Goal: Complete application form

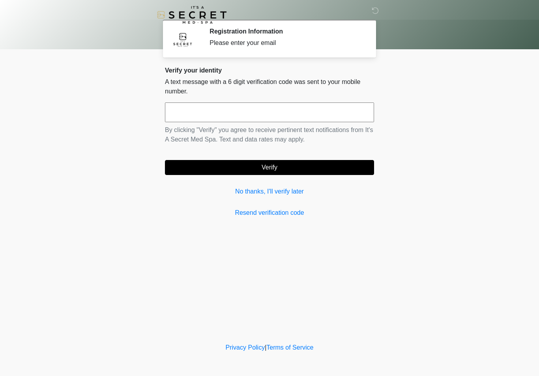
click at [223, 109] on input "text" at bounding box center [269, 113] width 209 height 20
type input "******"
click at [295, 170] on button "Verify" at bounding box center [269, 167] width 209 height 15
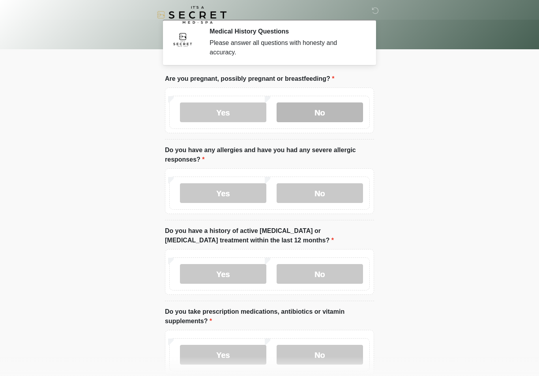
click at [329, 105] on label "No" at bounding box center [320, 113] width 86 height 20
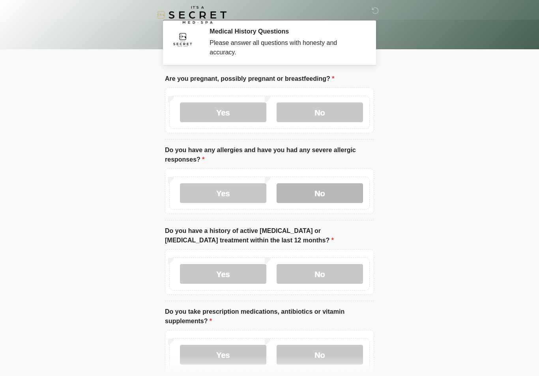
click at [326, 195] on label "No" at bounding box center [320, 193] width 86 height 20
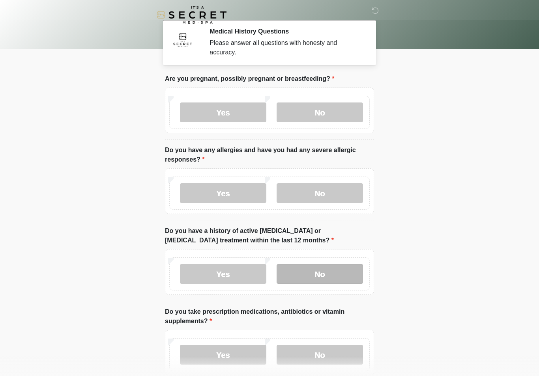
click at [328, 271] on label "No" at bounding box center [320, 274] width 86 height 20
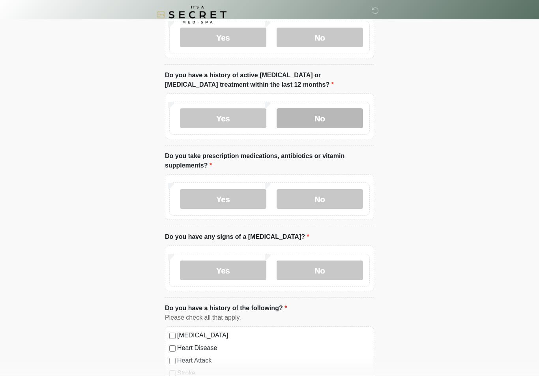
scroll to position [158, 0]
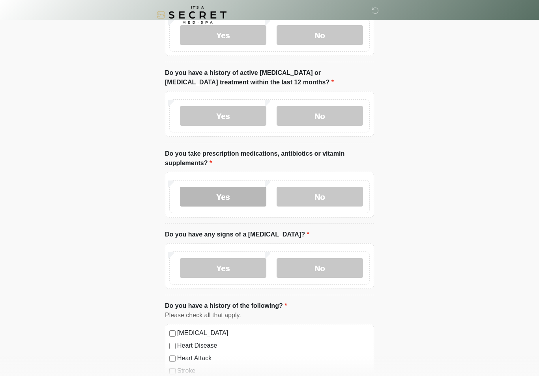
click at [233, 194] on label "Yes" at bounding box center [223, 197] width 86 height 20
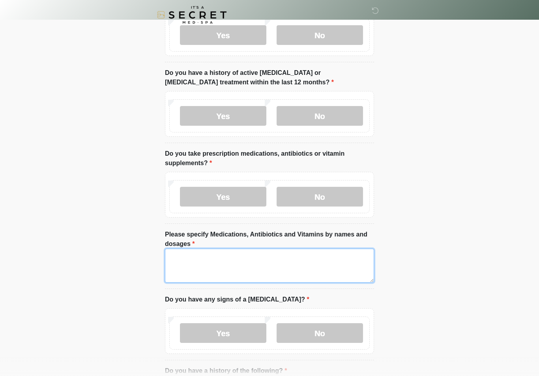
click at [192, 257] on textarea "Please specify Medications, Antibiotics and Vitamins by names and dosages" at bounding box center [269, 266] width 209 height 34
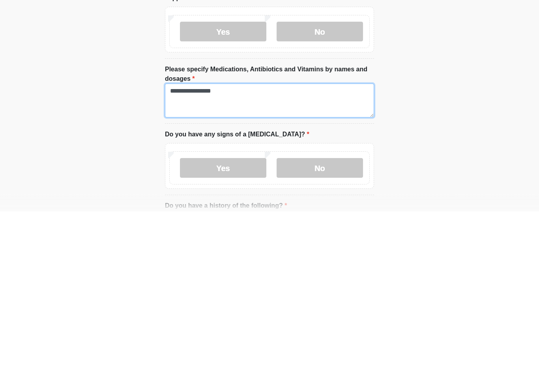
click at [187, 249] on textarea "**********" at bounding box center [269, 266] width 209 height 34
type textarea "**********"
click at [410, 122] on html "‎ ‎ Medical History Questions Please answer all questions with honesty and accu…" at bounding box center [269, 30] width 539 height 376
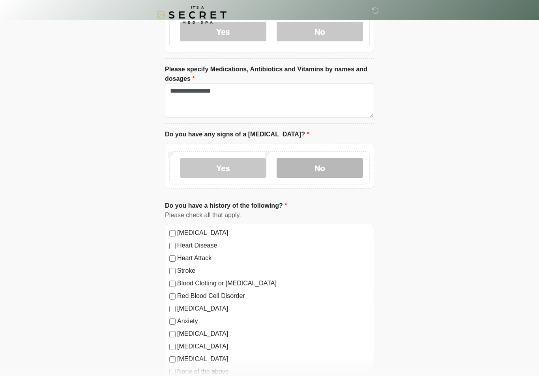
click at [332, 170] on label "No" at bounding box center [320, 168] width 86 height 20
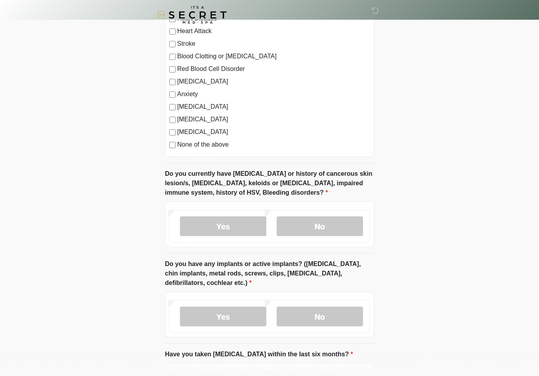
scroll to position [554, 0]
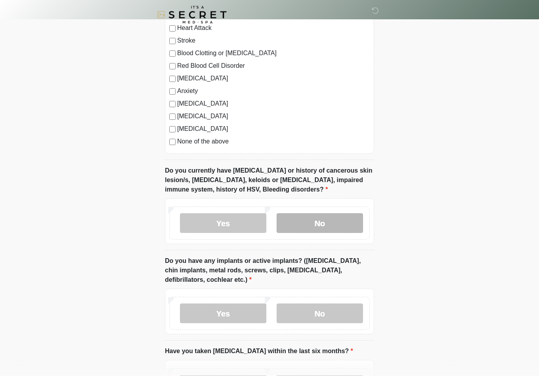
click at [330, 221] on label "No" at bounding box center [320, 224] width 86 height 20
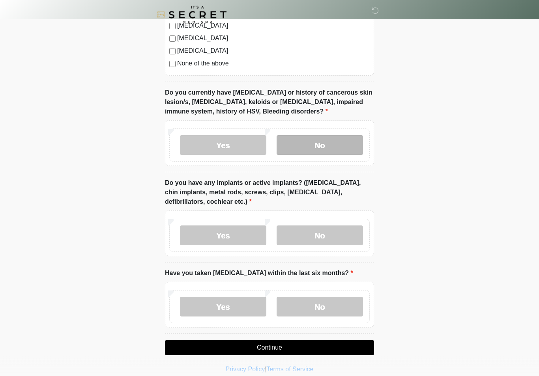
scroll to position [640, 0]
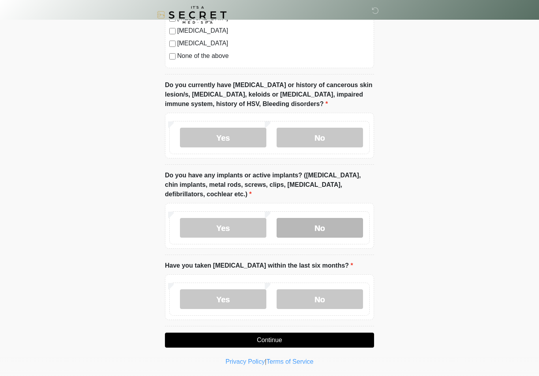
click at [328, 236] on label "No" at bounding box center [320, 228] width 86 height 20
click at [336, 298] on label "No" at bounding box center [320, 300] width 86 height 20
click at [311, 337] on button "Continue" at bounding box center [269, 340] width 209 height 15
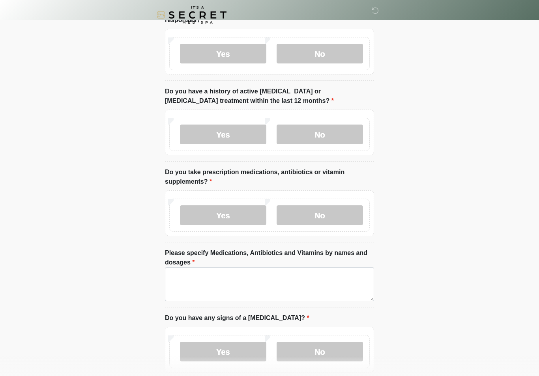
scroll to position [0, 0]
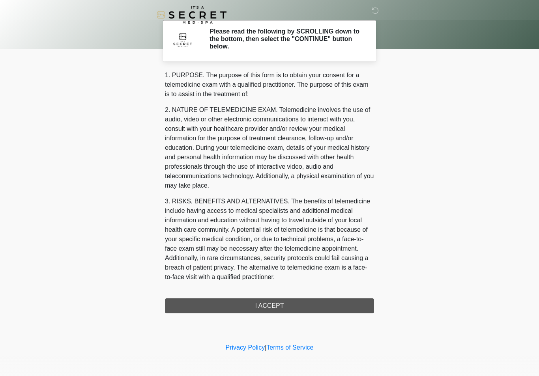
click at [288, 301] on div "1. PURPOSE. The purpose of this form is to obtain your consent for a telemedici…" at bounding box center [269, 192] width 209 height 243
click at [271, 301] on div "1. PURPOSE. The purpose of this form is to obtain your consent for a telemedici…" at bounding box center [269, 192] width 209 height 243
click at [281, 307] on div "1. PURPOSE. The purpose of this form is to obtain your consent for a telemedici…" at bounding box center [269, 192] width 209 height 243
click at [289, 300] on div "1. PURPOSE. The purpose of this form is to obtain your consent for a telemedici…" at bounding box center [269, 192] width 209 height 243
click at [310, 308] on div "1. PURPOSE. The purpose of this form is to obtain your consent for a telemedici…" at bounding box center [269, 192] width 209 height 243
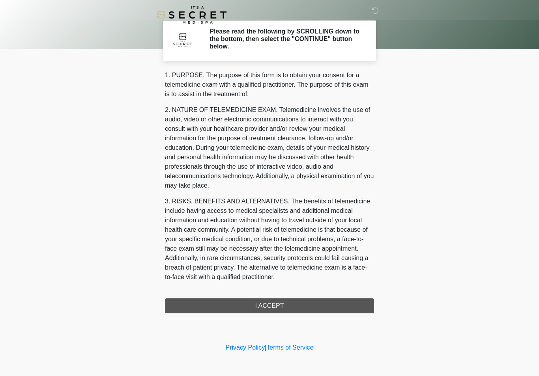
click at [281, 310] on div "1. PURPOSE. The purpose of this form is to obtain your consent for a telemedici…" at bounding box center [269, 192] width 209 height 243
click at [273, 305] on div "1. PURPOSE. The purpose of this form is to obtain your consent for a telemedici…" at bounding box center [269, 192] width 209 height 243
click at [282, 300] on div "1. PURPOSE. The purpose of this form is to obtain your consent for a telemedici…" at bounding box center [269, 192] width 209 height 243
click at [296, 305] on div "1. PURPOSE. The purpose of this form is to obtain your consent for a telemedici…" at bounding box center [269, 192] width 209 height 243
click at [310, 299] on div "1. PURPOSE. The purpose of this form is to obtain your consent for a telemedici…" at bounding box center [269, 192] width 209 height 243
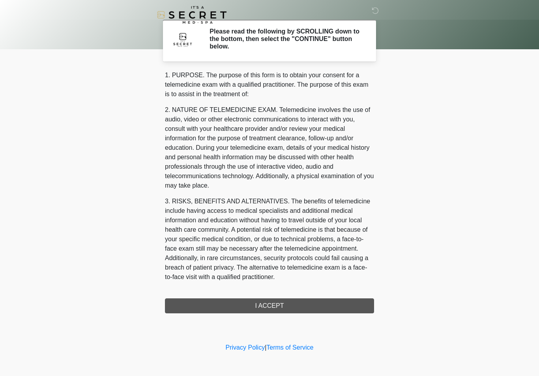
click at [283, 303] on div "1. PURPOSE. The purpose of this form is to obtain your consent for a telemedici…" at bounding box center [269, 192] width 209 height 243
click at [287, 307] on div "1. PURPOSE. The purpose of this form is to obtain your consent for a telemedici…" at bounding box center [269, 192] width 209 height 243
click at [295, 303] on div "1. PURPOSE. The purpose of this form is to obtain your consent for a telemedici…" at bounding box center [269, 192] width 209 height 243
click at [301, 310] on div "1. PURPOSE. The purpose of this form is to obtain your consent for a telemedici…" at bounding box center [269, 192] width 209 height 243
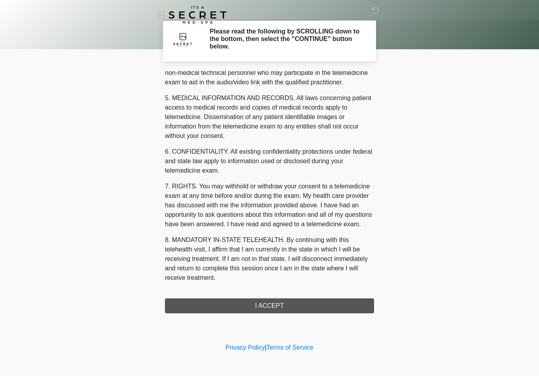
scroll to position [239, 0]
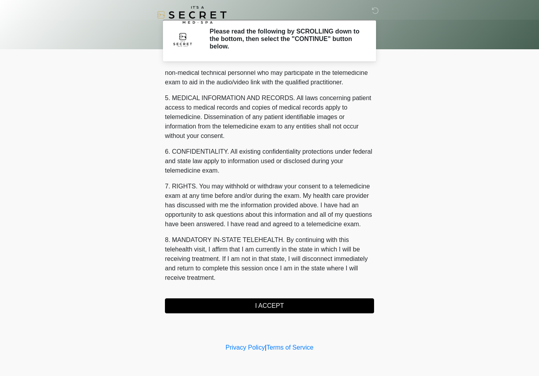
click at [311, 308] on button "I ACCEPT" at bounding box center [269, 306] width 209 height 15
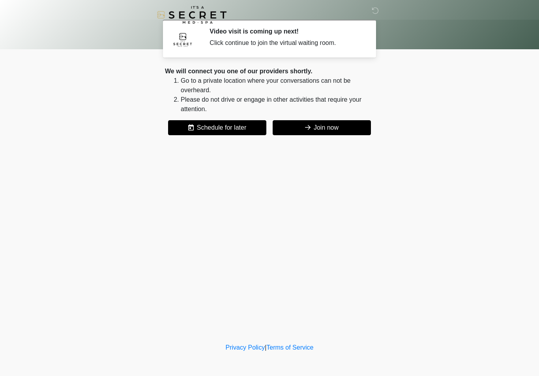
click at [328, 127] on button "Join now" at bounding box center [322, 127] width 98 height 15
